Goal: Download file/media

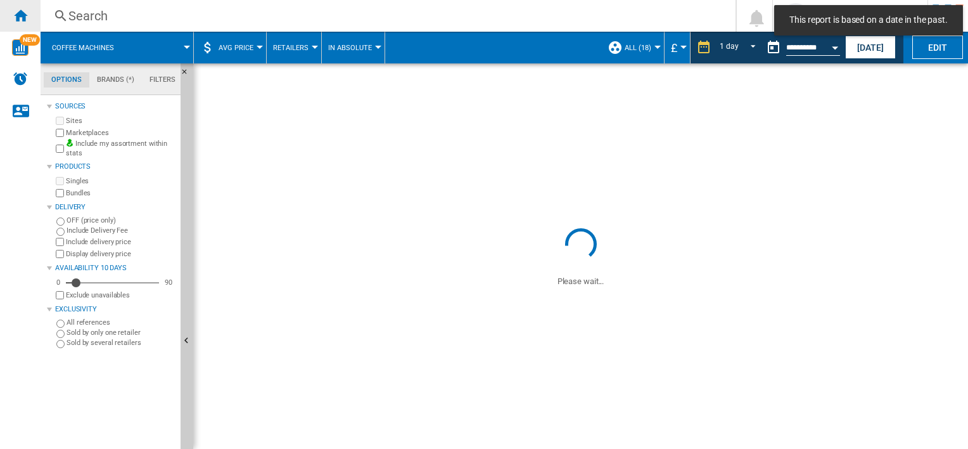
click at [29, 16] on div "Home" at bounding box center [20, 16] width 41 height 32
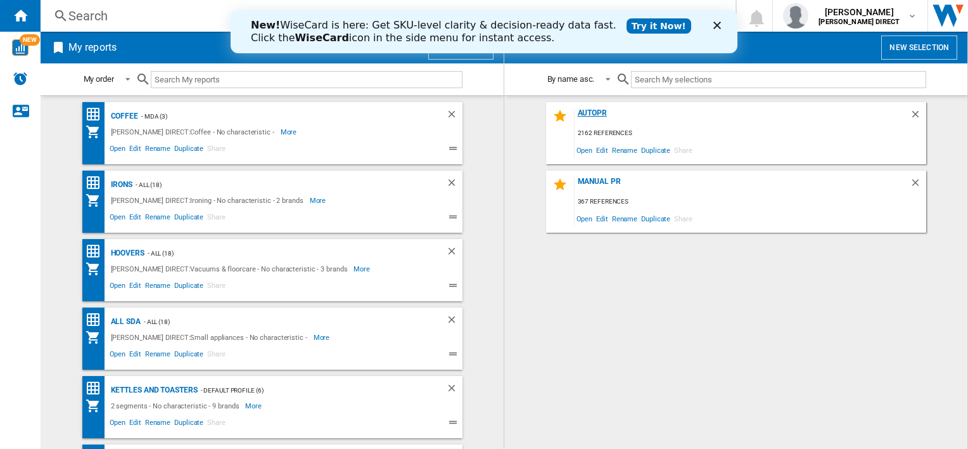
click at [596, 114] on div "AUTOPR" at bounding box center [742, 116] width 335 height 17
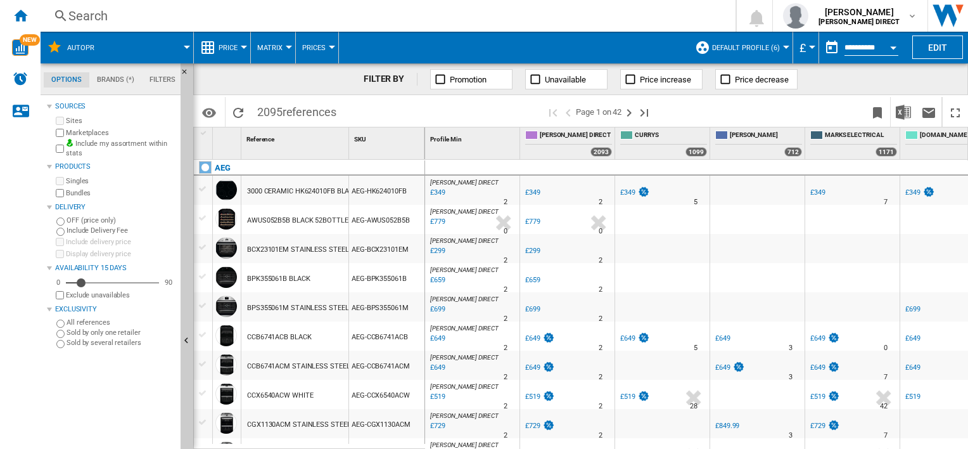
click at [732, 47] on span "Default profile (6)" at bounding box center [746, 48] width 68 height 8
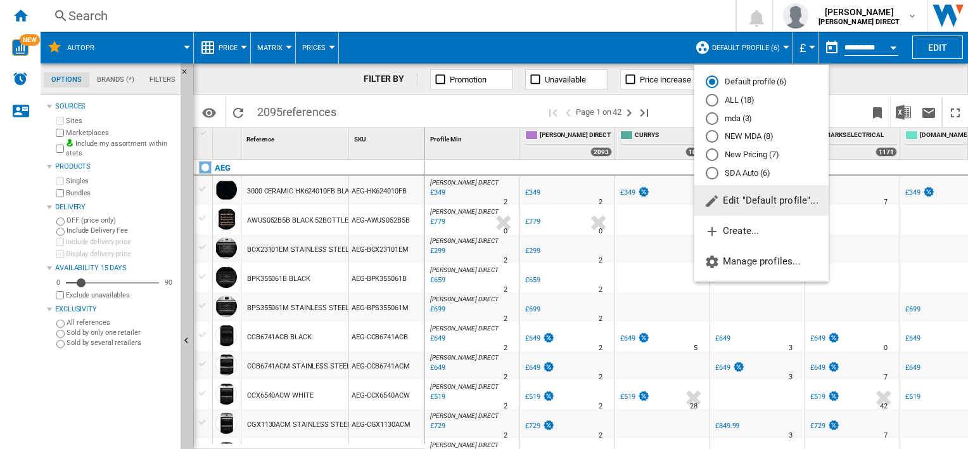
click at [765, 158] on md-radio-button "New Pricing (7)" at bounding box center [761, 155] width 111 height 12
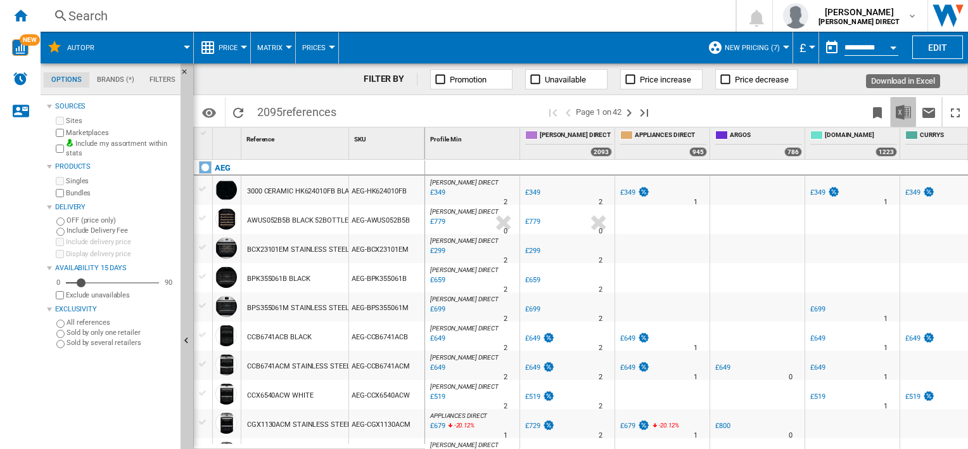
click at [900, 111] on img "Download in Excel" at bounding box center [903, 112] width 15 height 15
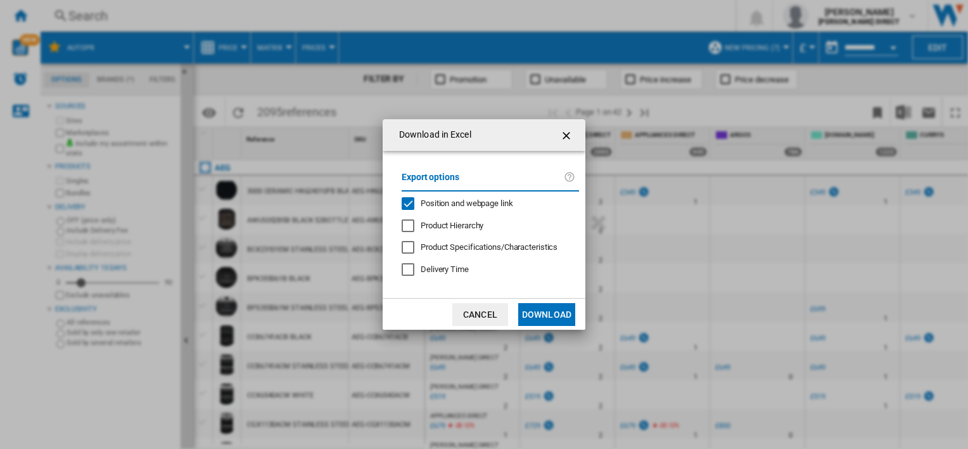
click at [447, 200] on span "Position and webpage link" at bounding box center [467, 203] width 92 height 10
click at [548, 313] on button "Download" at bounding box center [546, 314] width 57 height 23
